Goal: Transaction & Acquisition: Purchase product/service

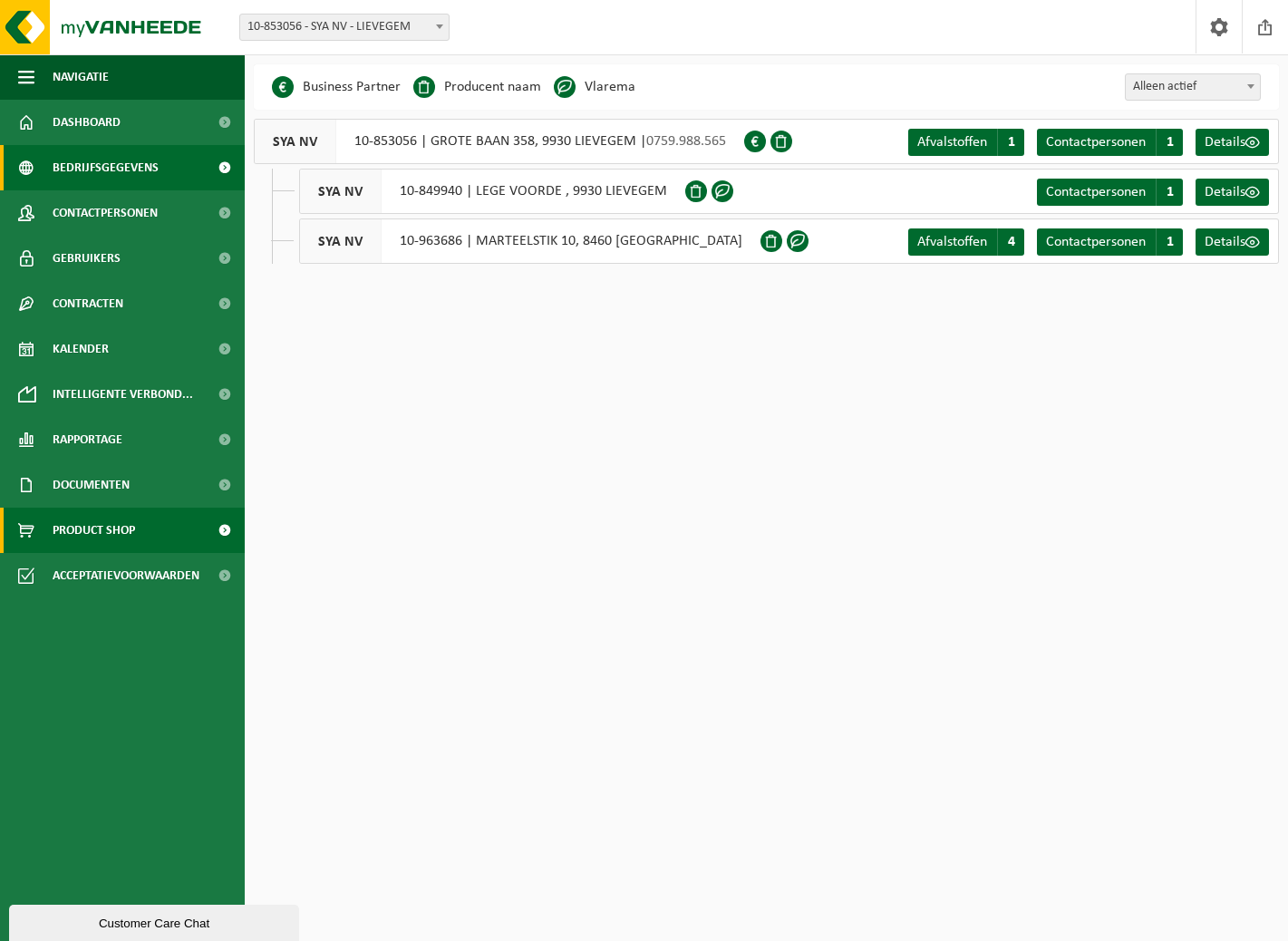
click at [124, 526] on span "Product Shop" at bounding box center [94, 530] width 83 height 45
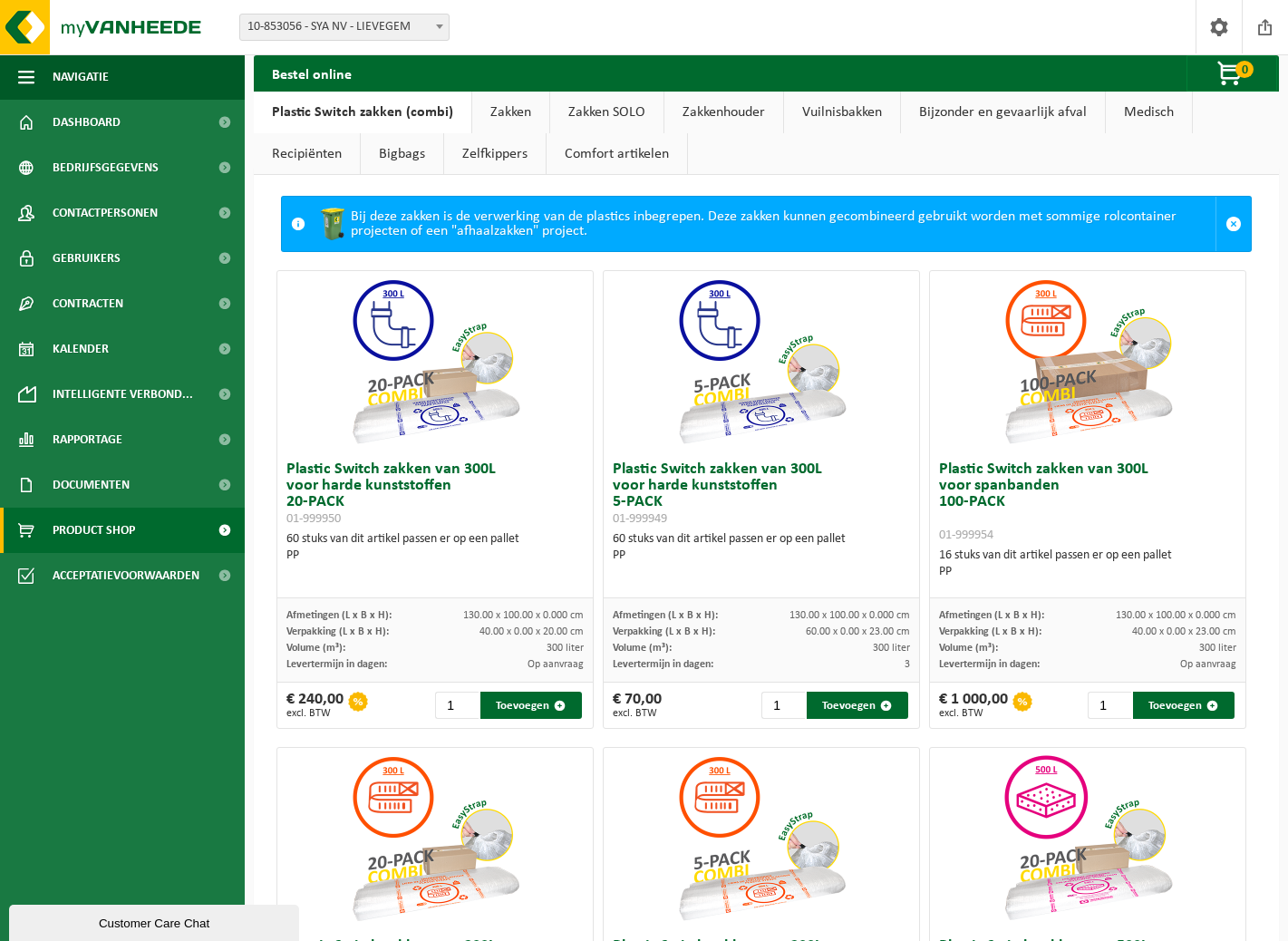
scroll to position [20, 0]
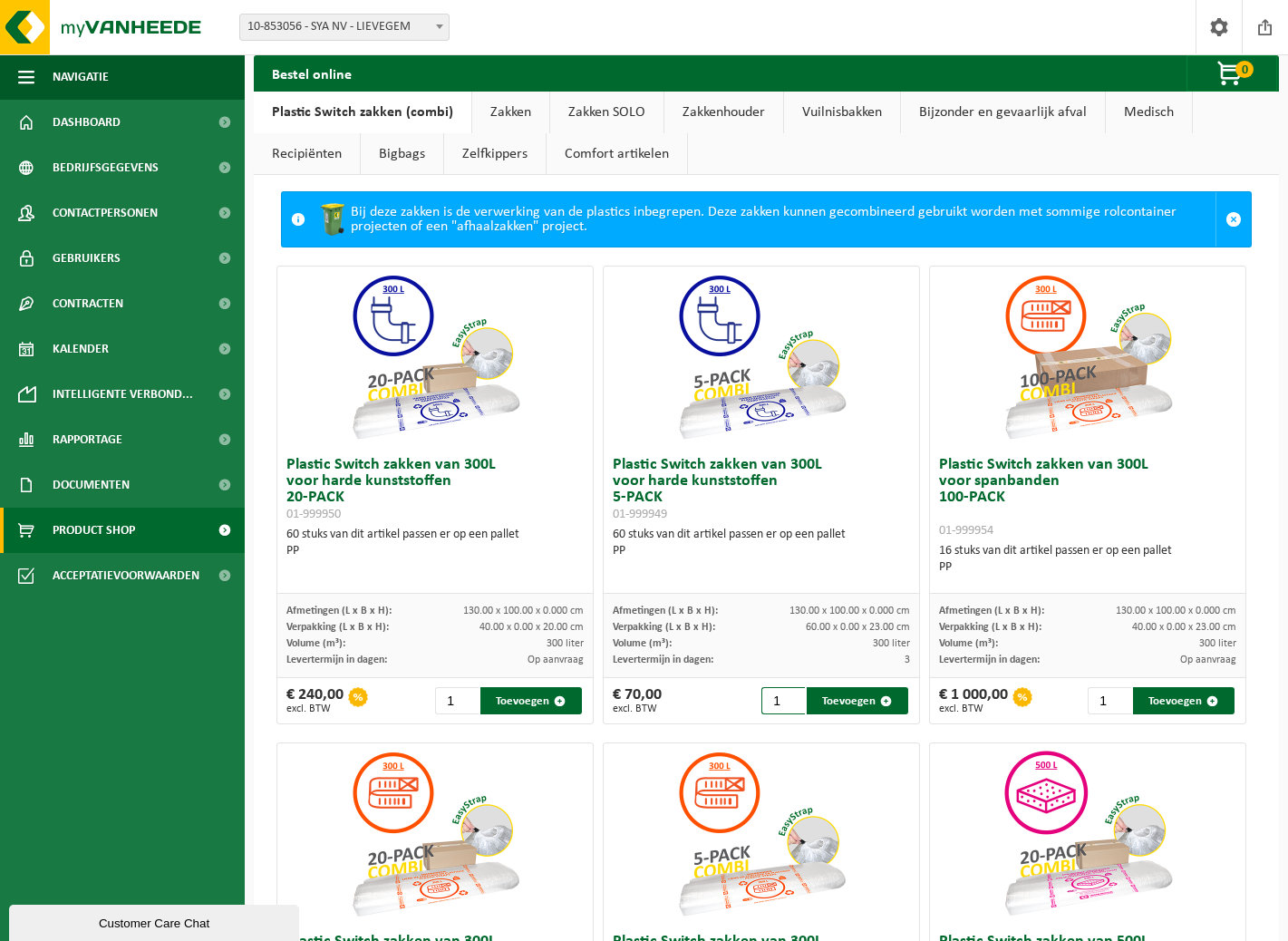
click at [779, 702] on input "1" at bounding box center [783, 700] width 43 height 27
click at [508, 701] on button "Toevoegen" at bounding box center [530, 700] width 101 height 27
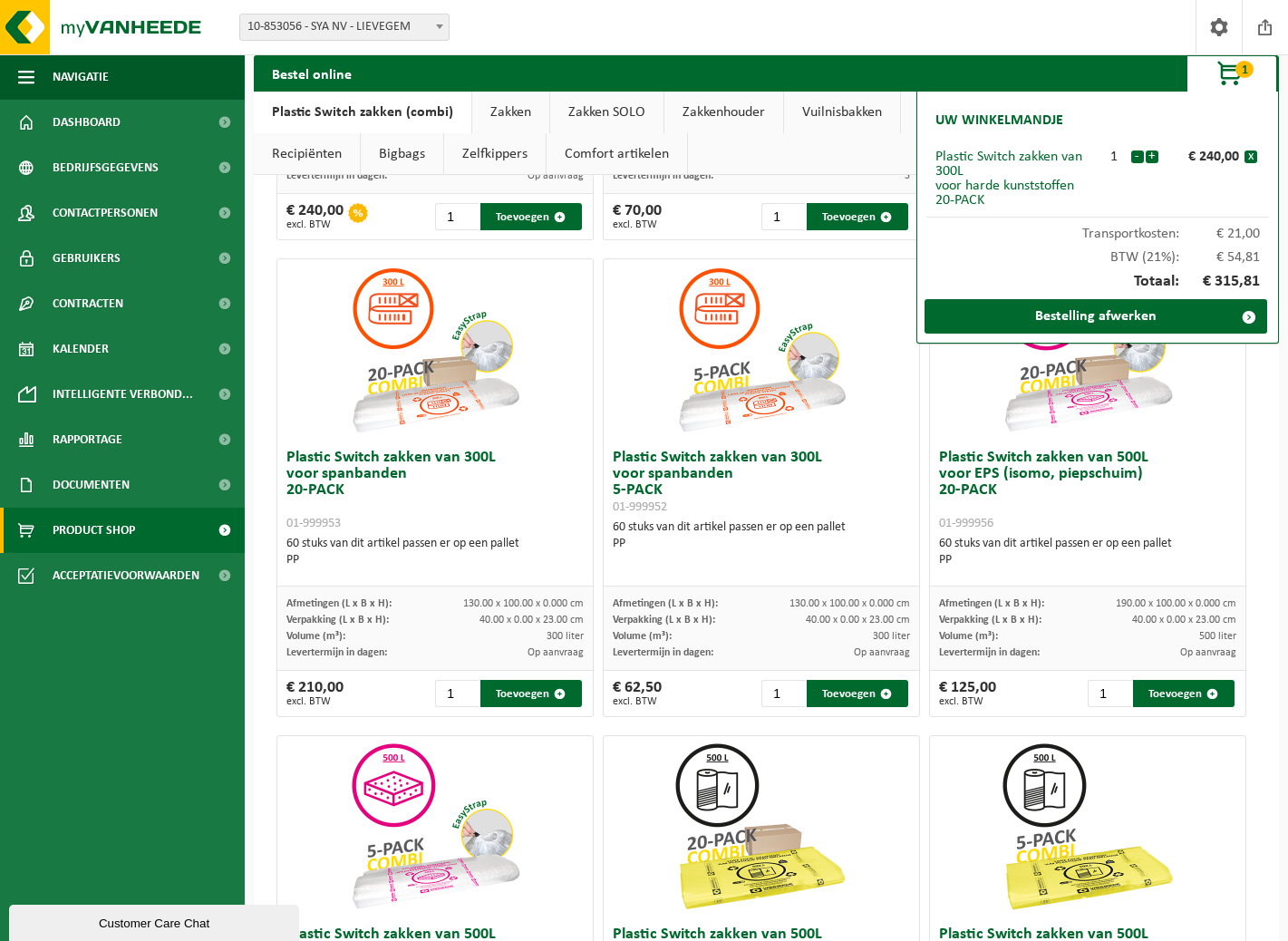
scroll to position [510, 0]
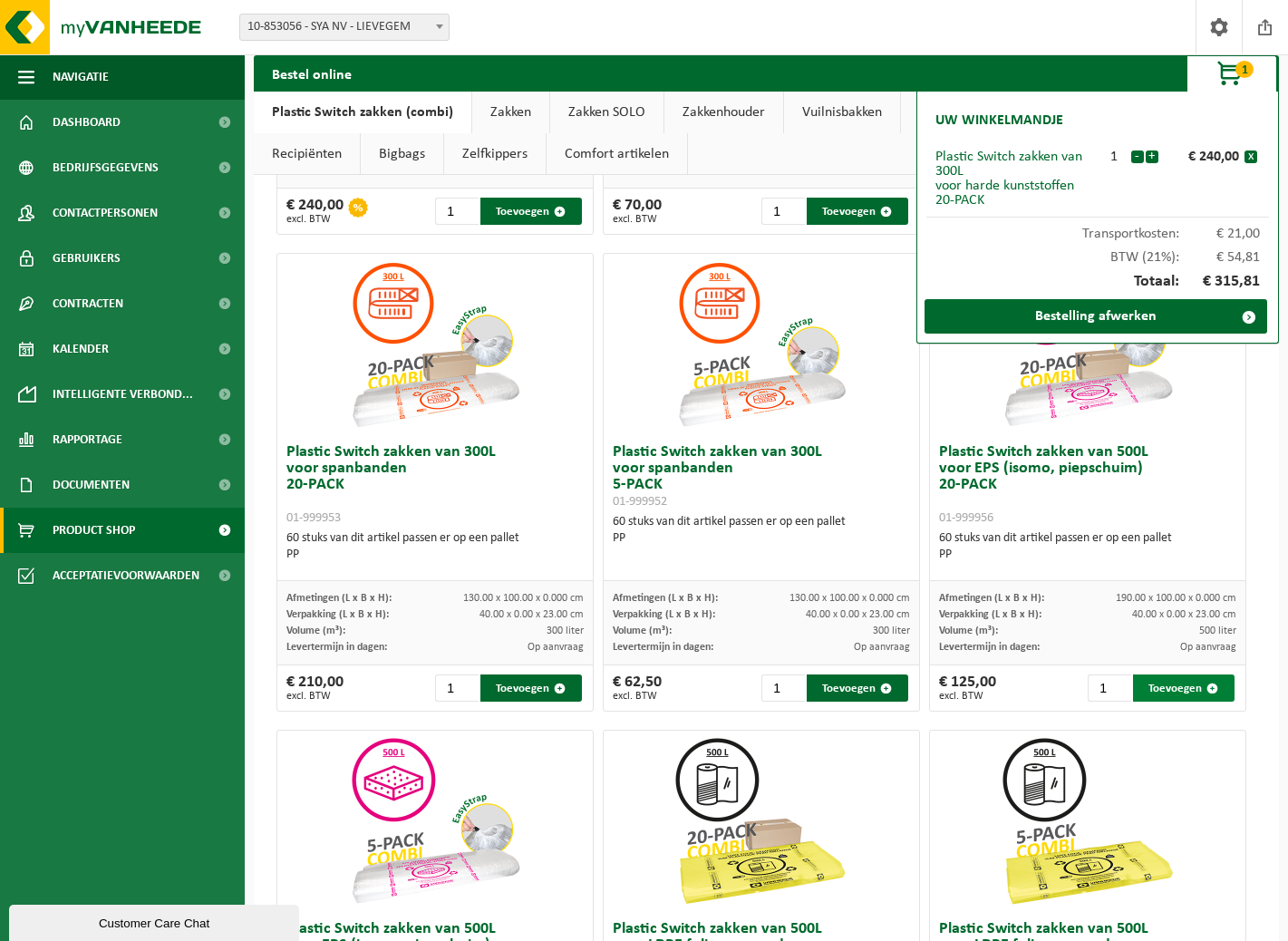
click at [1164, 685] on button "Toevoegen" at bounding box center [1183, 688] width 101 height 27
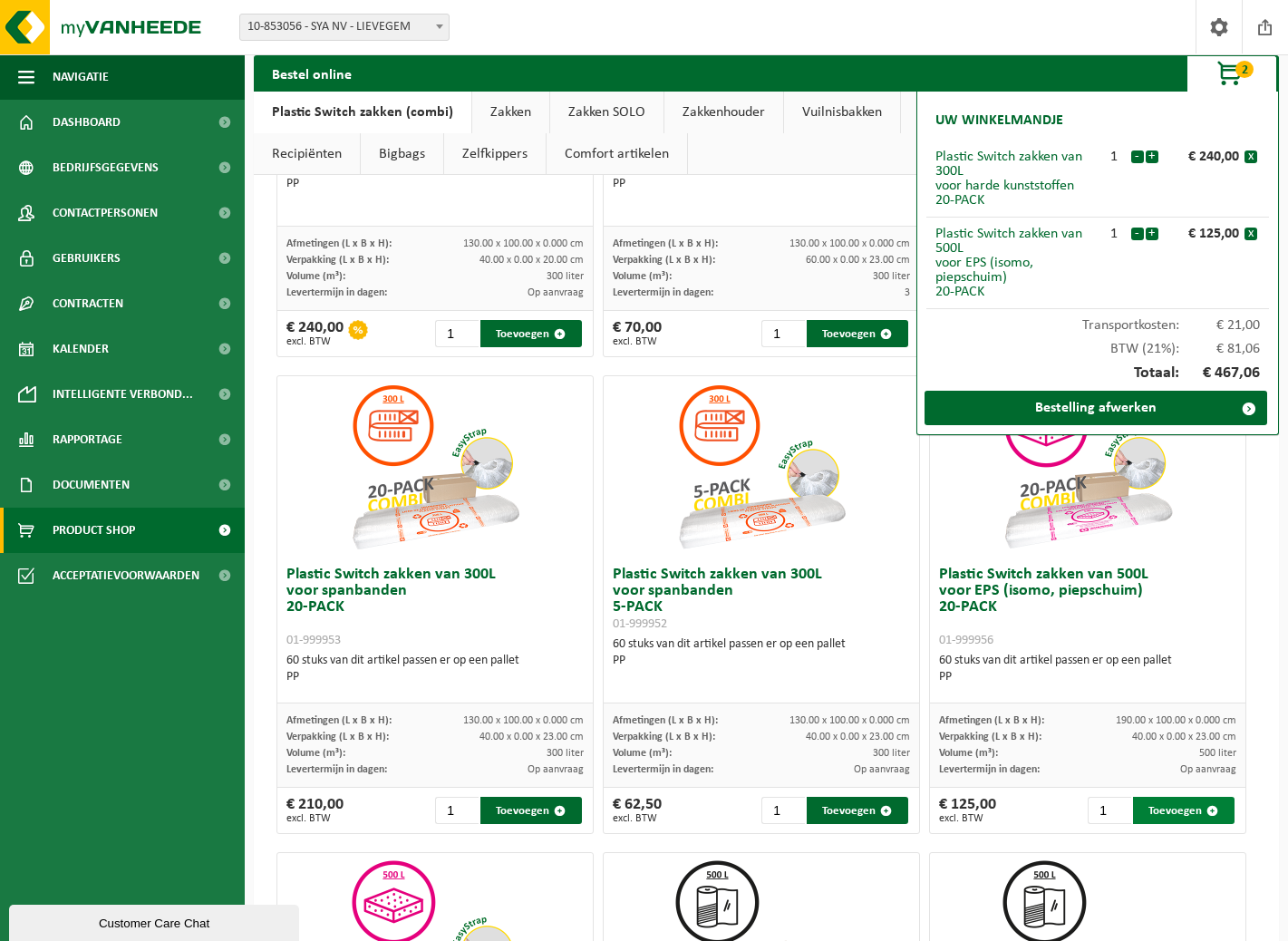
scroll to position [0, 0]
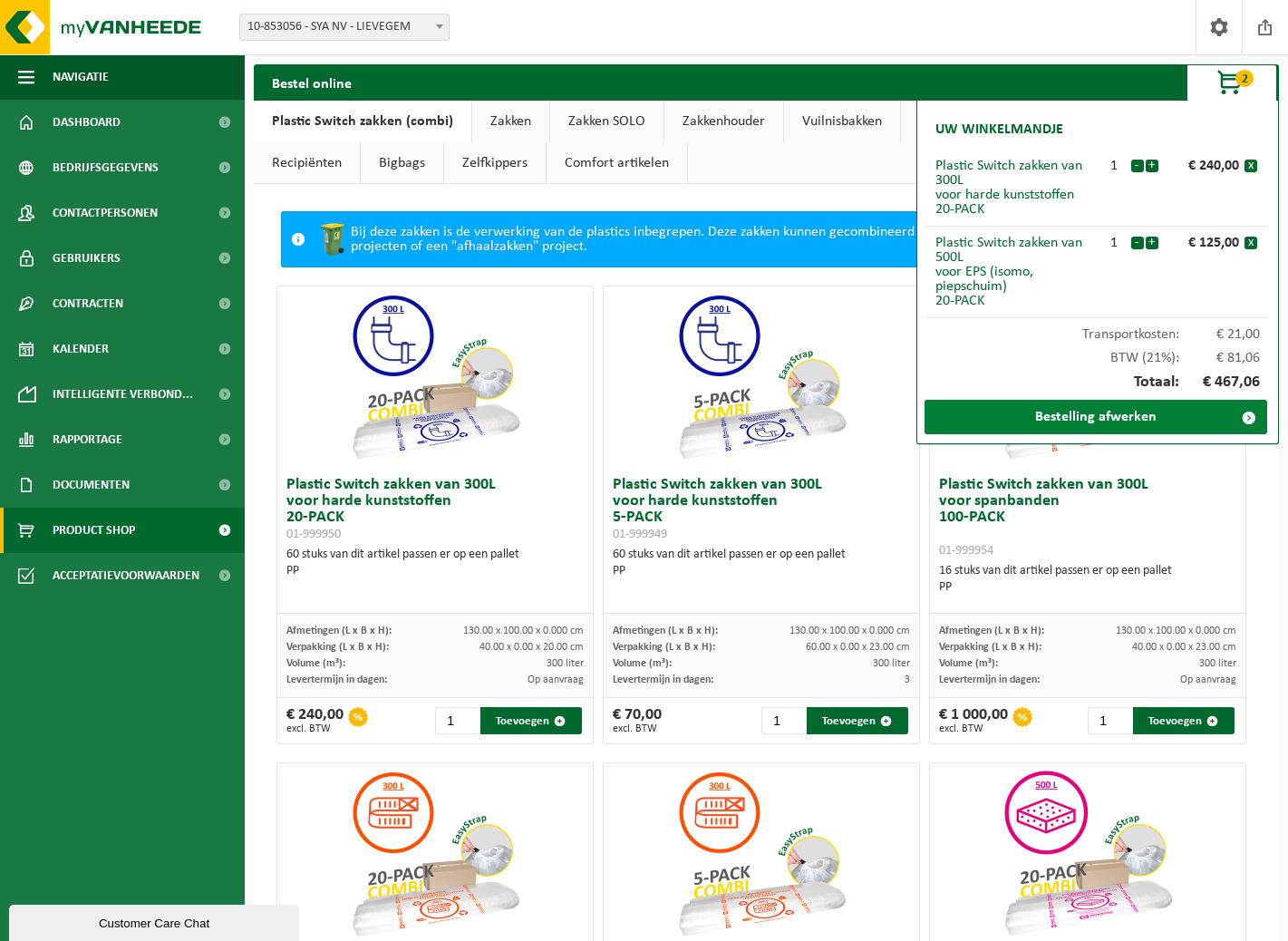
click at [1131, 409] on link "Bestelling afwerken" at bounding box center [1096, 418] width 342 height 35
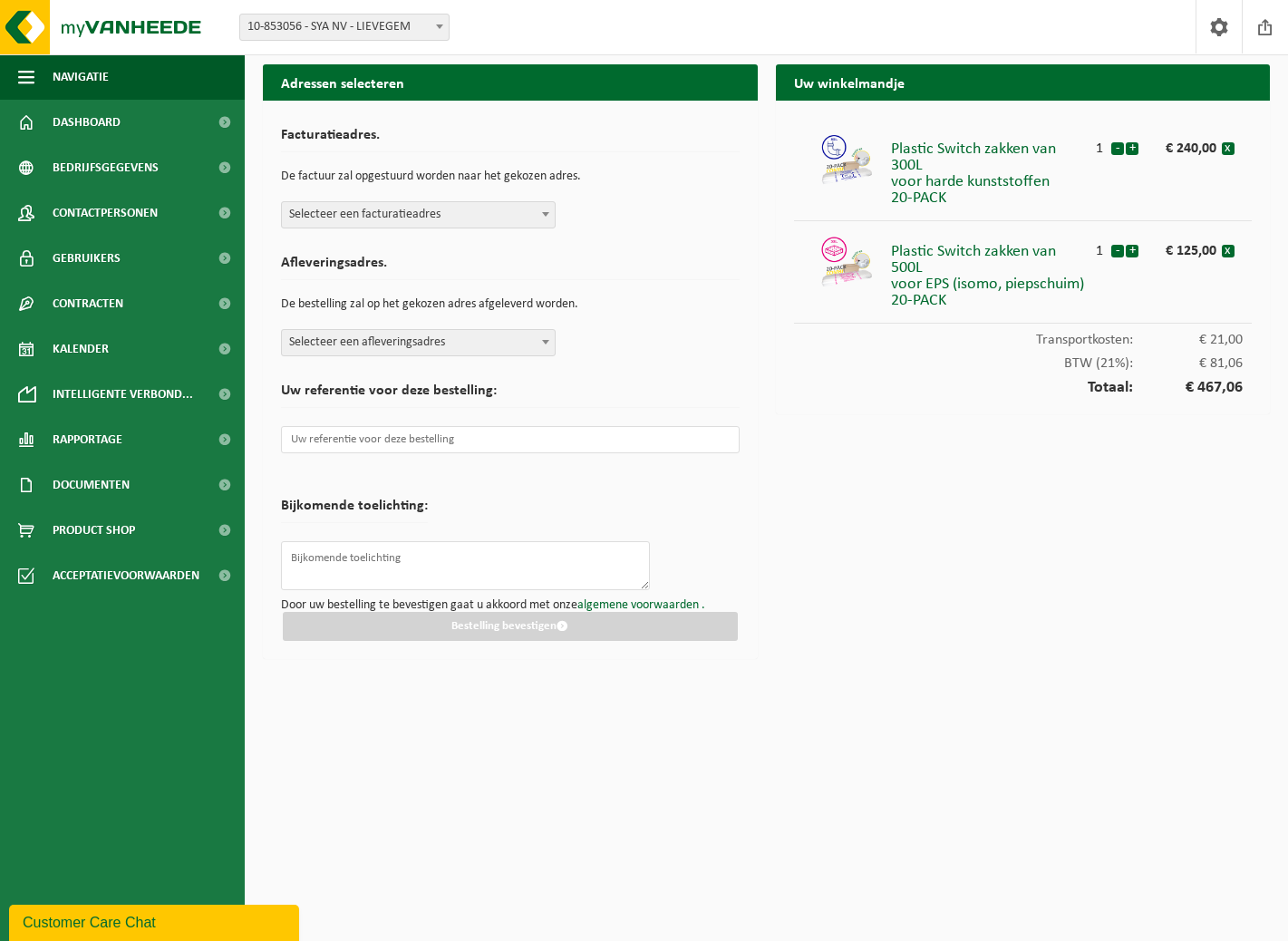
click at [451, 200] on div "Facturatieadres. De factuur zal opgestuurd worden naar het gekozen adres. Selec…" at bounding box center [510, 173] width 459 height 110
click at [456, 216] on span "Selecteer een facturatieadres" at bounding box center [418, 215] width 273 height 25
select select "97386"
click at [474, 362] on form "Facturatieadres. De factuur zal opgestuurd worden naar het gekozen adres. Selec…" at bounding box center [510, 379] width 459 height 522
click at [474, 336] on span "Selecteer een afleveringsadres" at bounding box center [418, 343] width 273 height 25
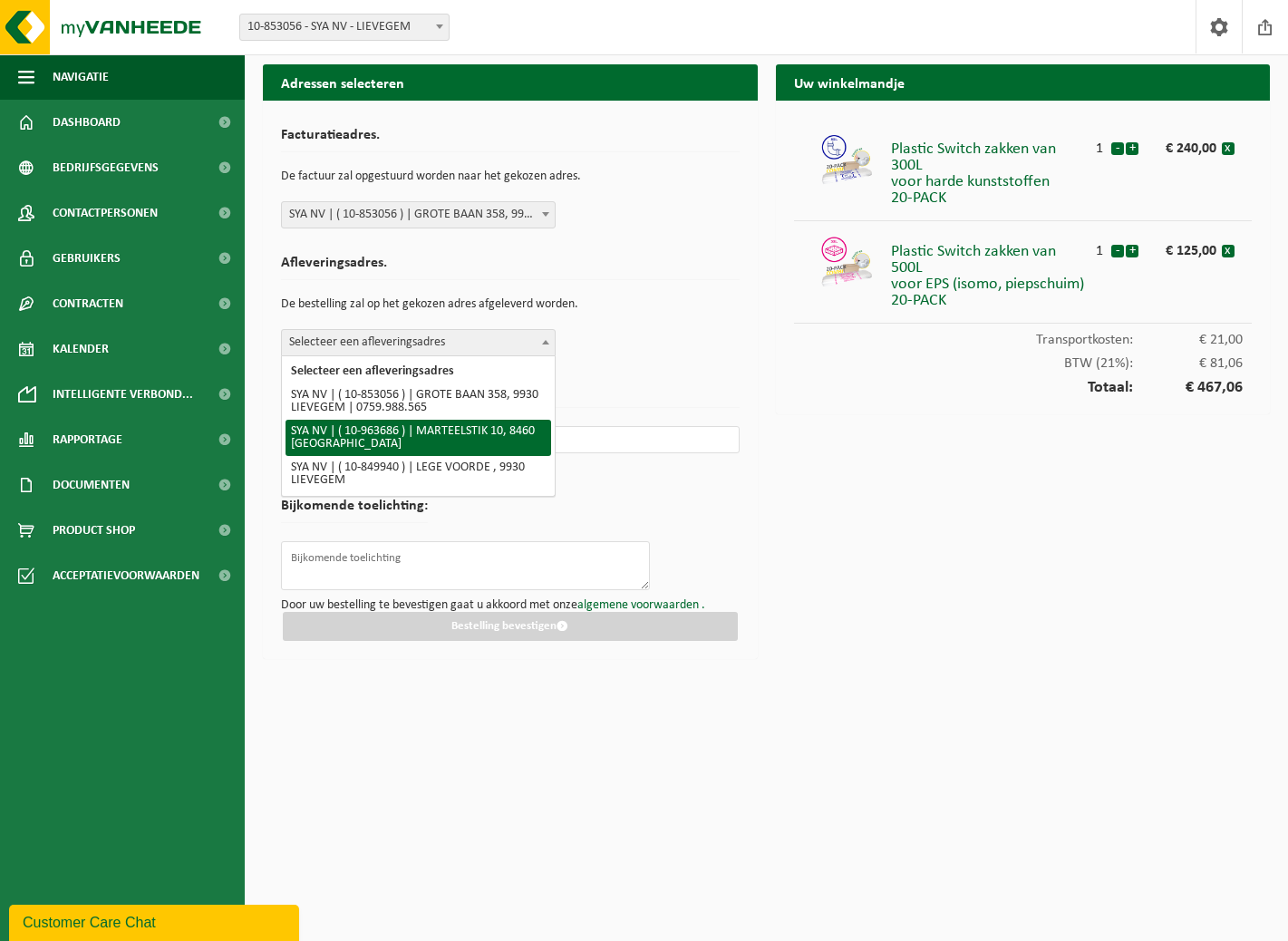
select select "151254"
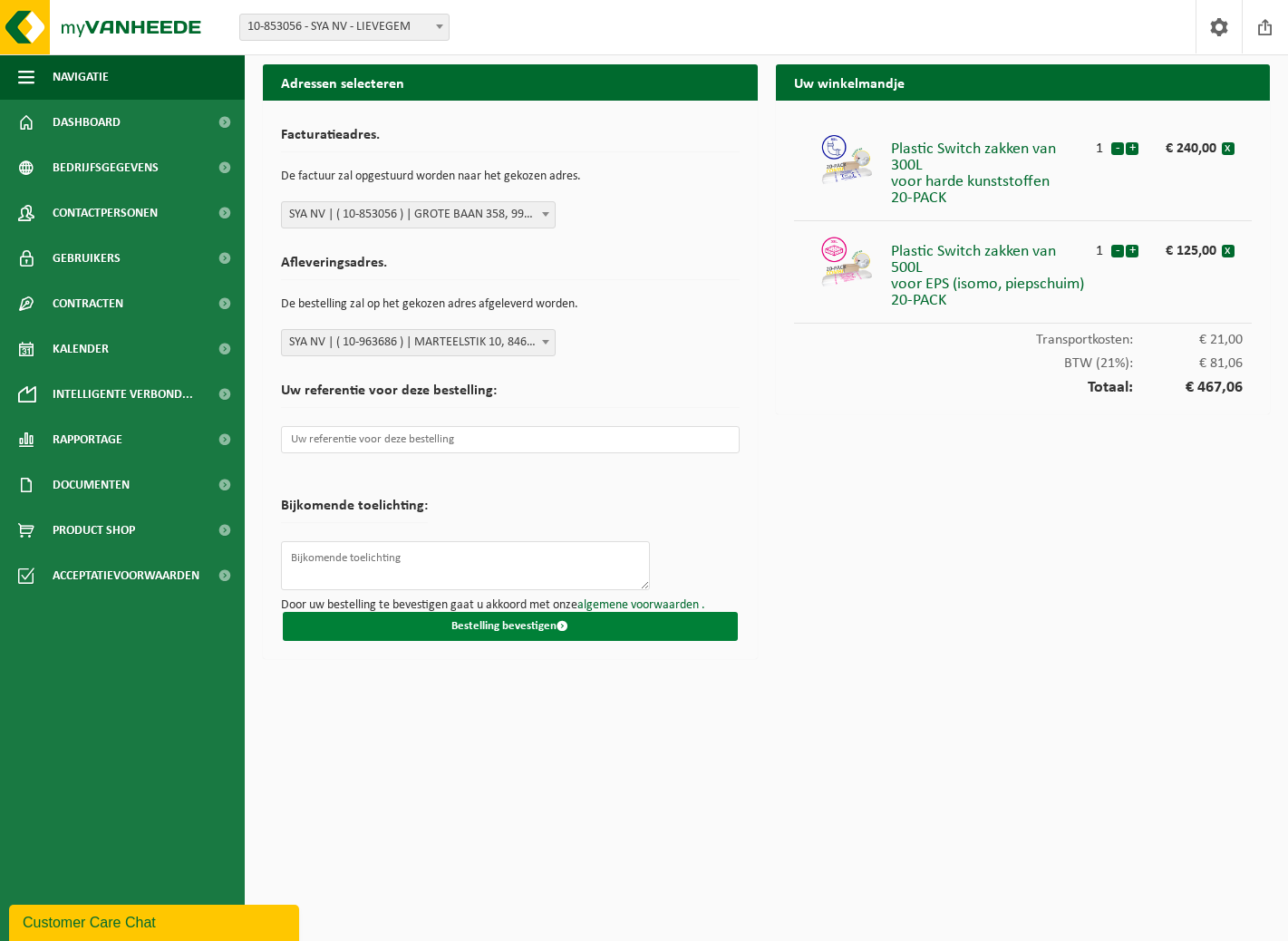
click at [454, 627] on button "Bestelling bevestigen" at bounding box center [510, 626] width 455 height 29
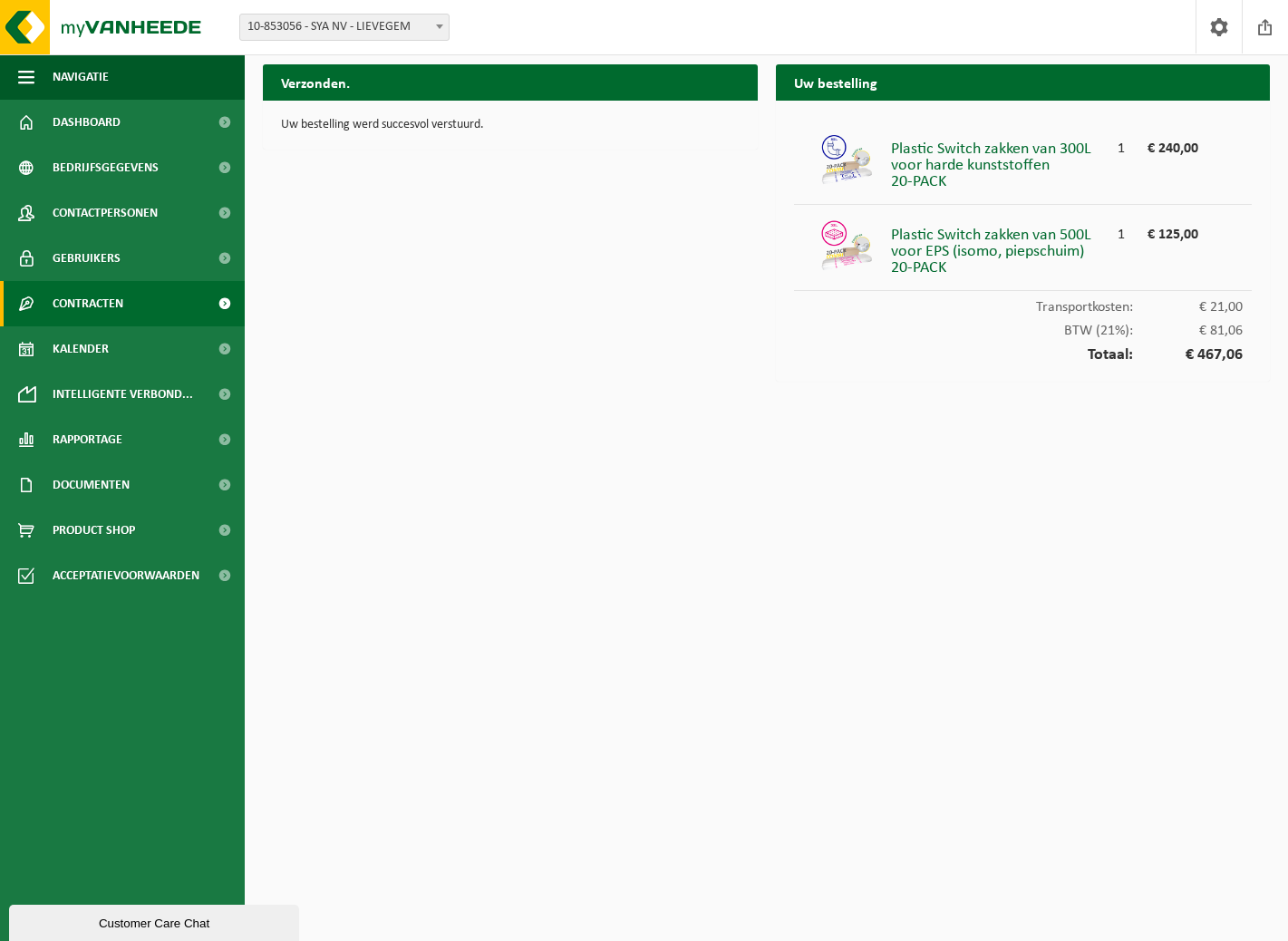
click at [154, 308] on link "Contracten" at bounding box center [122, 303] width 244 height 45
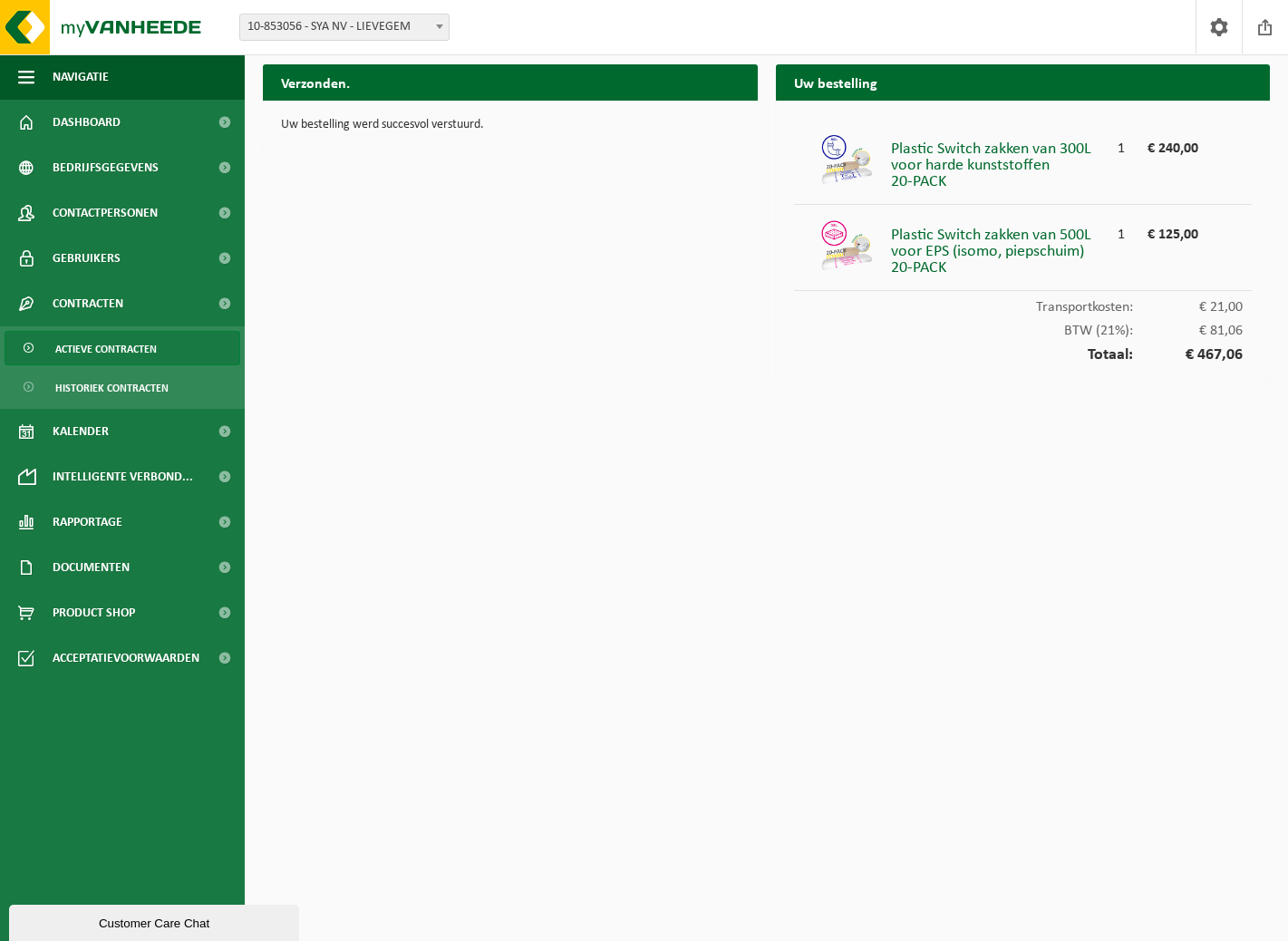
click at [123, 363] on span "Actieve contracten" at bounding box center [106, 349] width 102 height 35
